Goal: Task Accomplishment & Management: Manage account settings

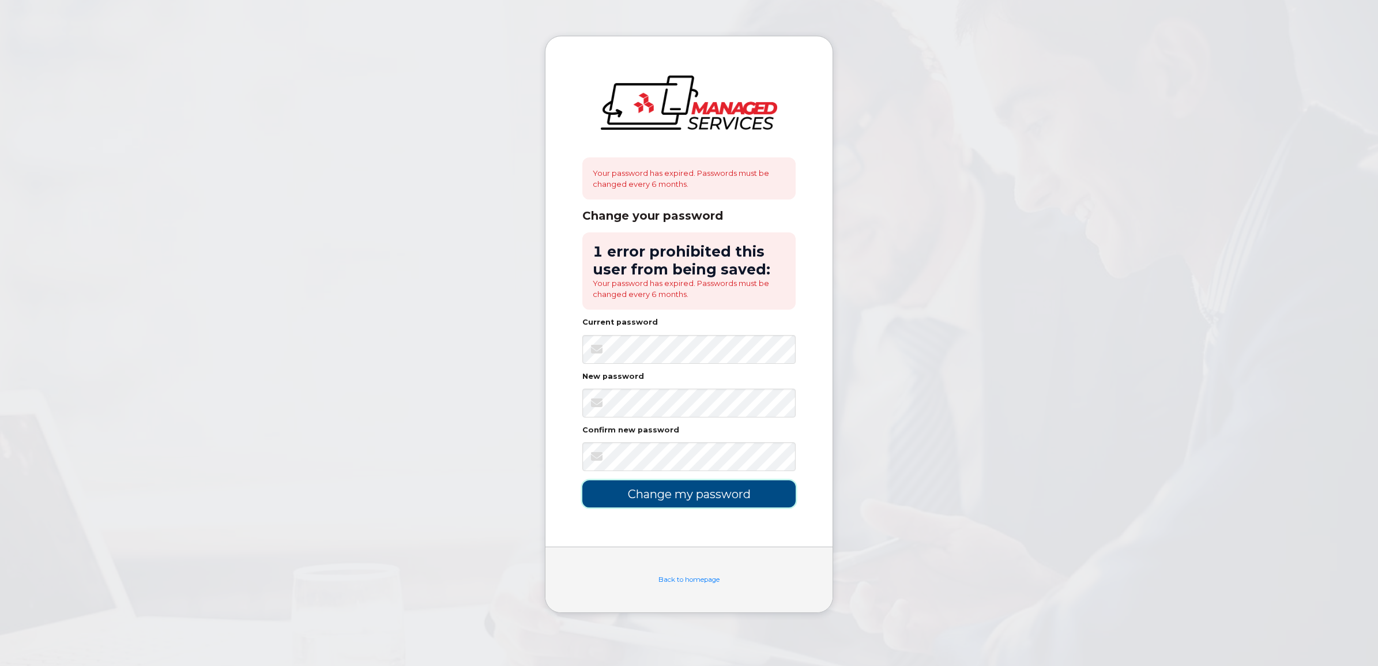
click at [669, 489] on input "Change my password" at bounding box center [688, 493] width 213 height 27
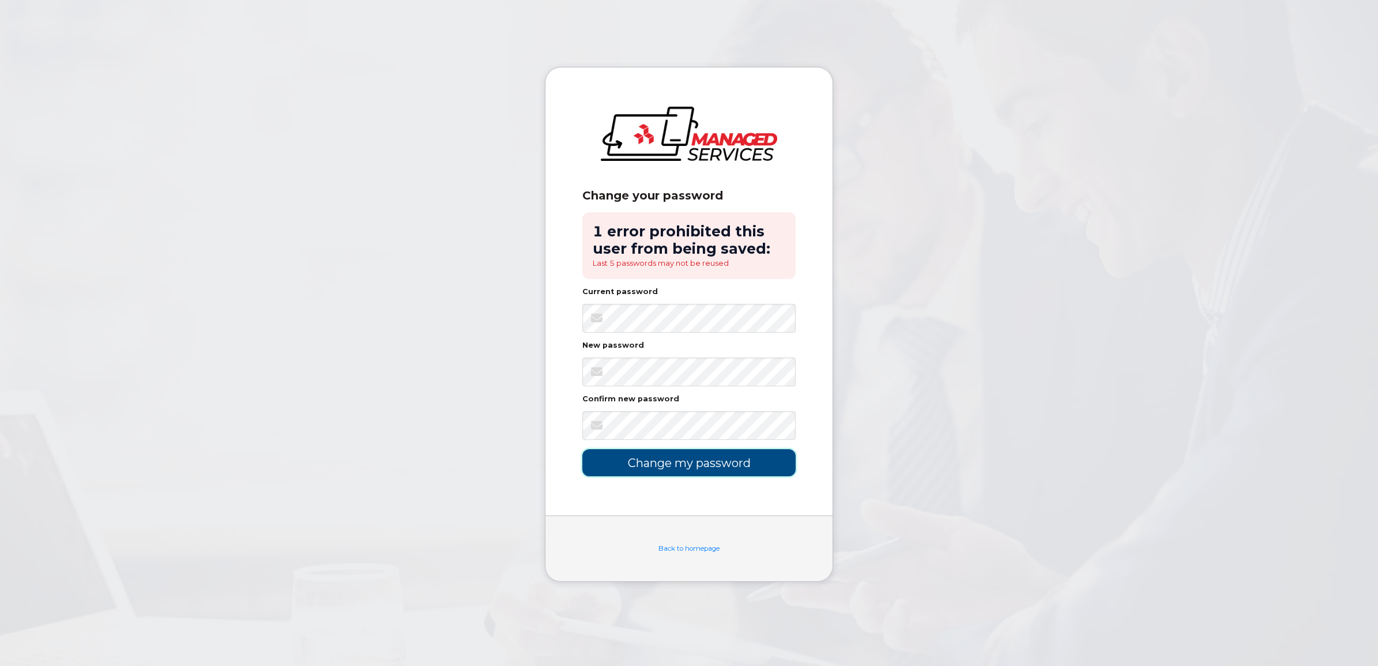
click at [722, 462] on input "Change my password" at bounding box center [688, 462] width 213 height 27
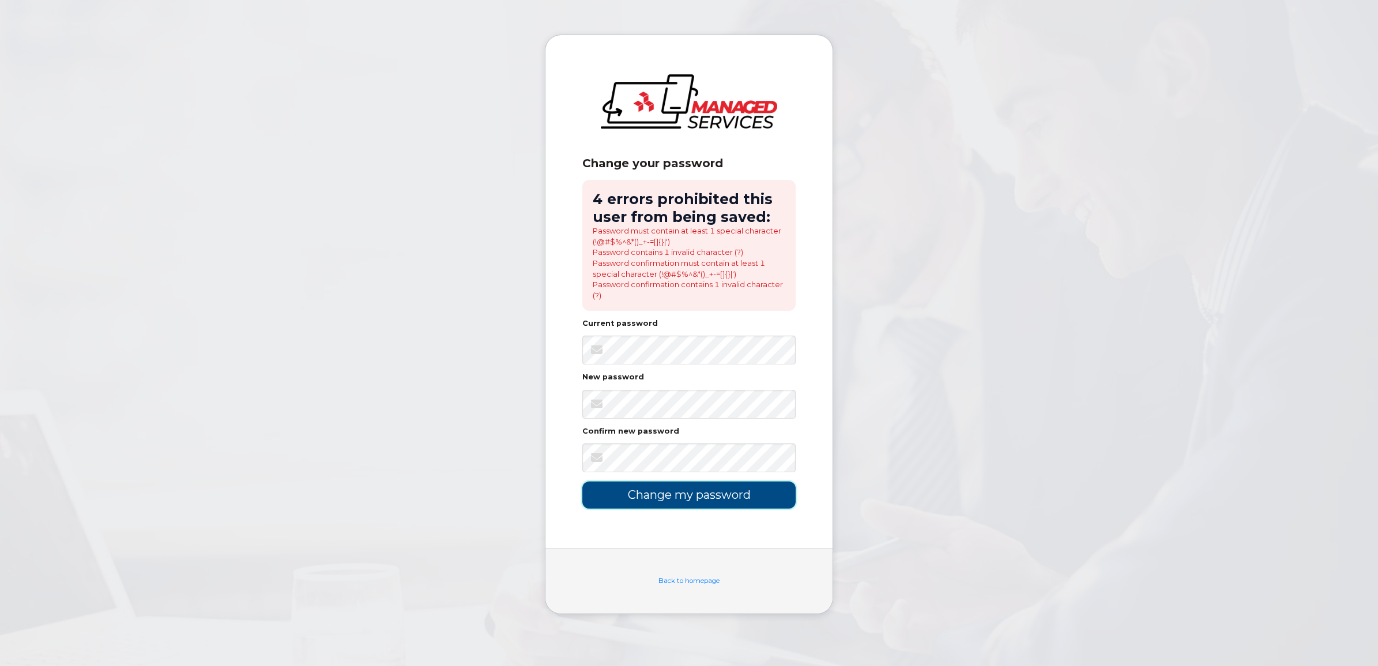
click at [723, 486] on input "Change my password" at bounding box center [688, 494] width 213 height 27
